Goal: Navigation & Orientation: Find specific page/section

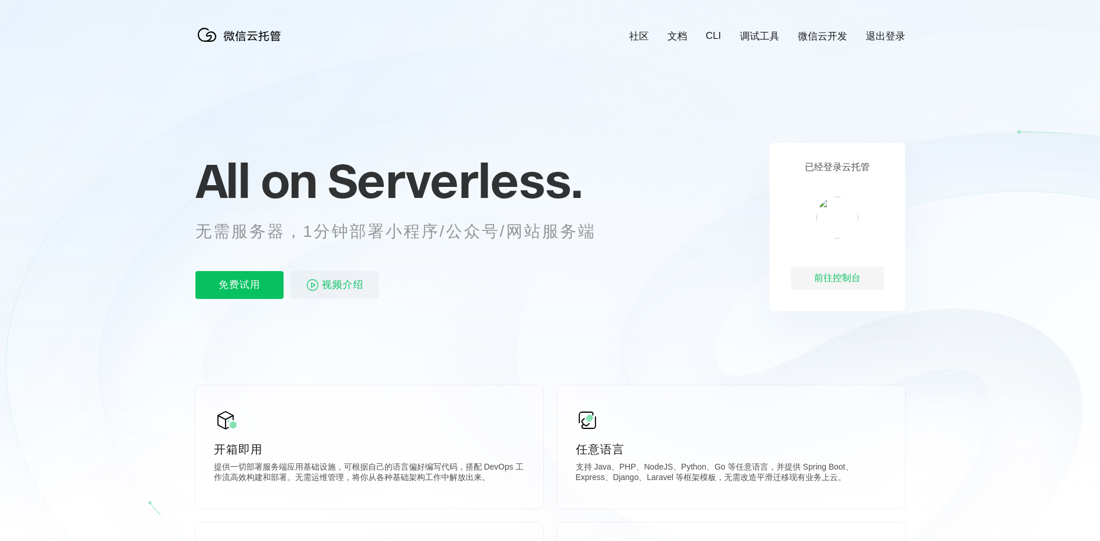
scroll to position [0, 2062]
drag, startPoint x: 810, startPoint y: 168, endPoint x: 874, endPoint y: 162, distance: 64.6
click at [874, 162] on div "已经登录云托管 前往控制台" at bounding box center [838, 227] width 136 height 168
copy p "经登录云托管"
click at [741, 173] on icon at bounding box center [551, 313] width 1114 height 626
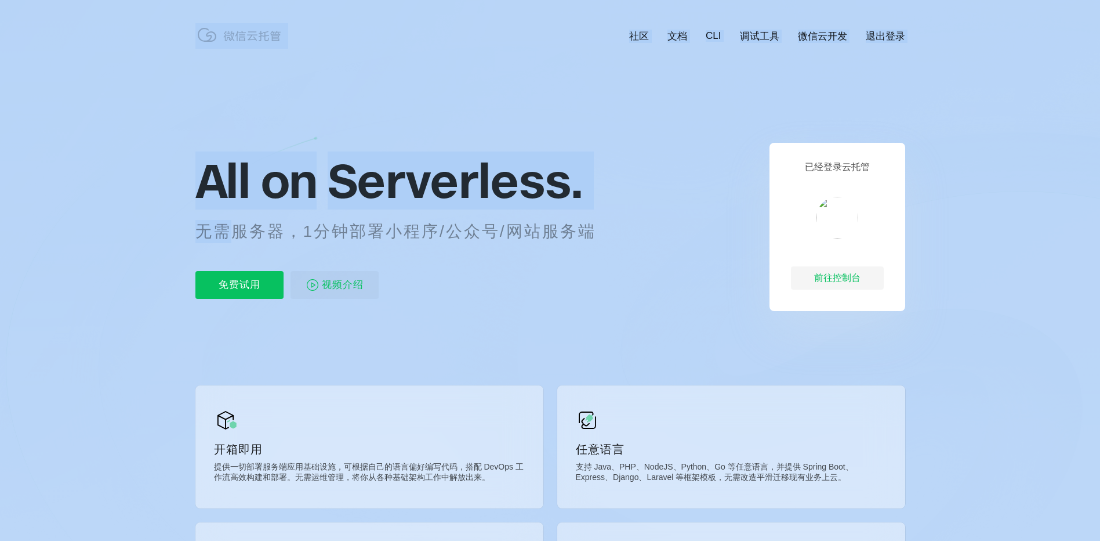
drag, startPoint x: 194, startPoint y: 233, endPoint x: 236, endPoint y: 227, distance: 42.7
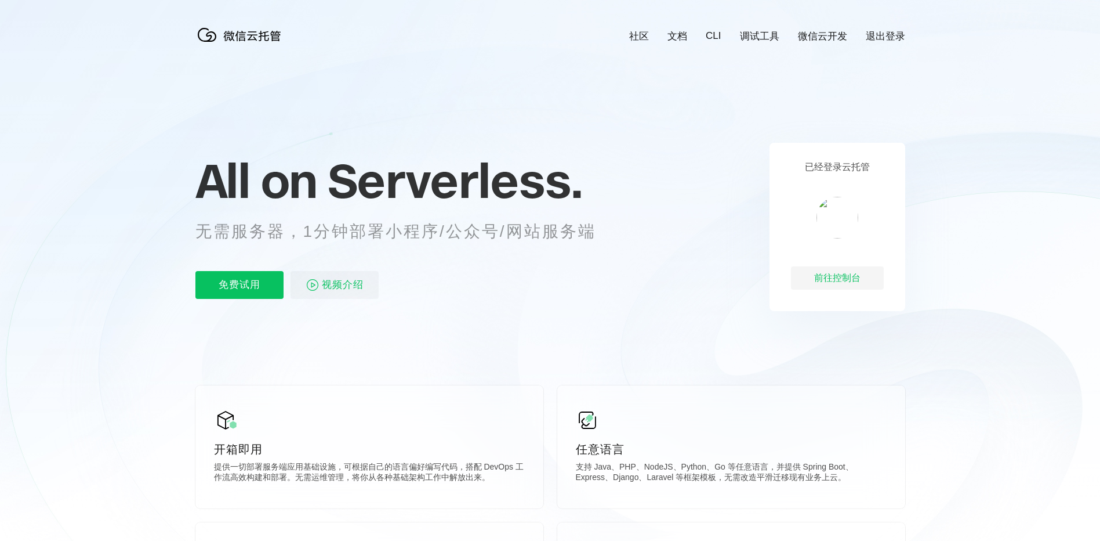
drag, startPoint x: 236, startPoint y: 227, endPoint x: 252, endPoint y: 246, distance: 24.7
click at [252, 246] on div "All on Serverless. 无需服务器，1分钟部署小程序/公众号/网站服务端 免费试用 视频介绍" at bounding box center [409, 227] width 429 height 168
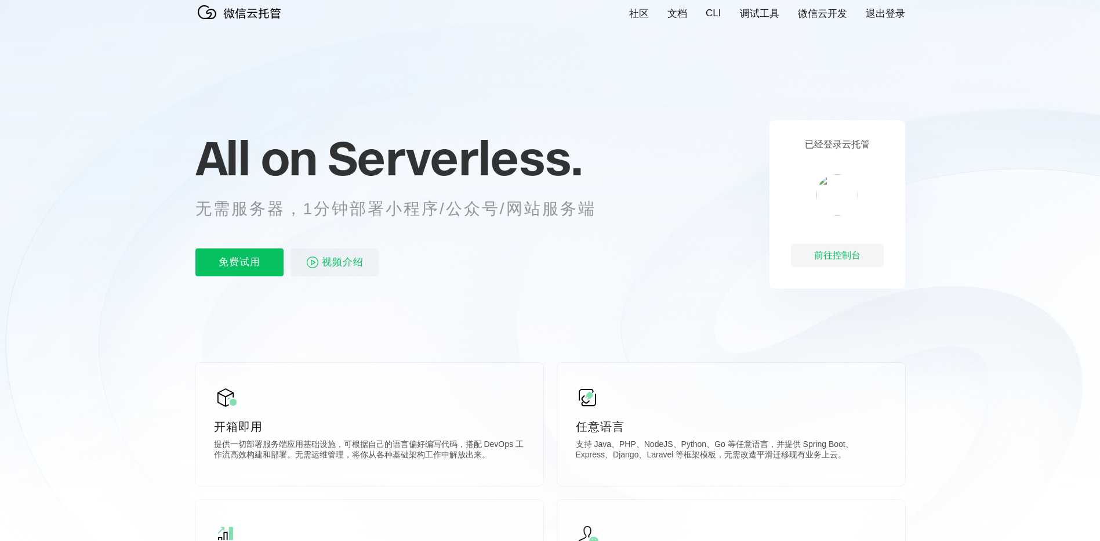
scroll to position [0, 0]
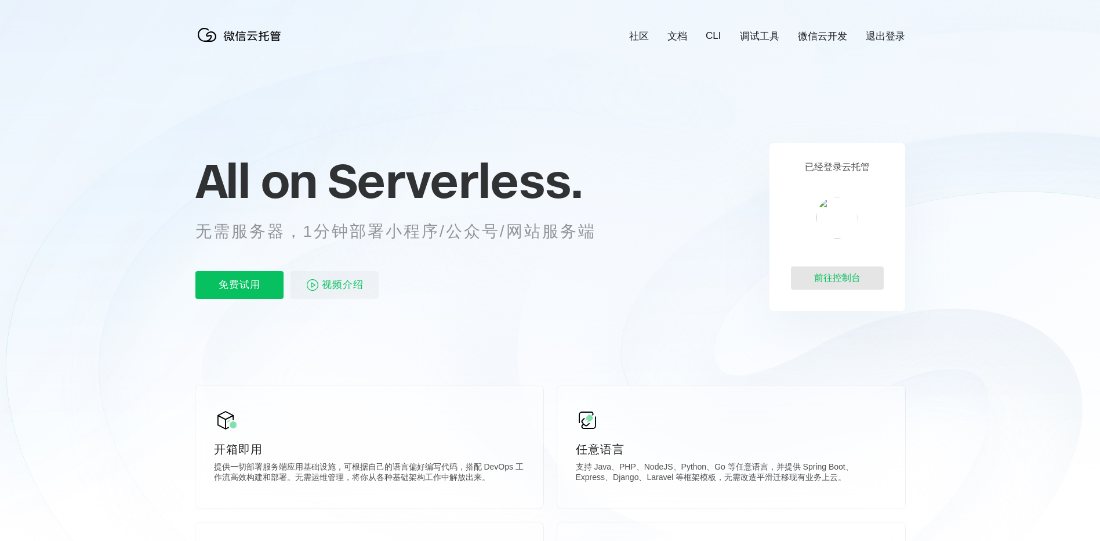
click at [842, 278] on div "前往控制台" at bounding box center [837, 277] width 93 height 23
click at [858, 281] on div "前往控制台" at bounding box center [837, 277] width 93 height 23
